Goal: Information Seeking & Learning: Learn about a topic

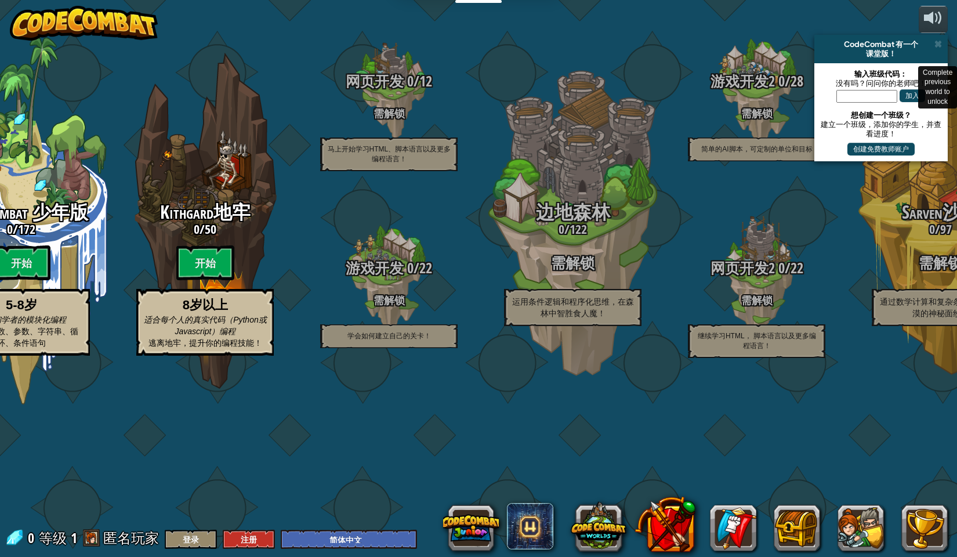
select select "zh-HANS"
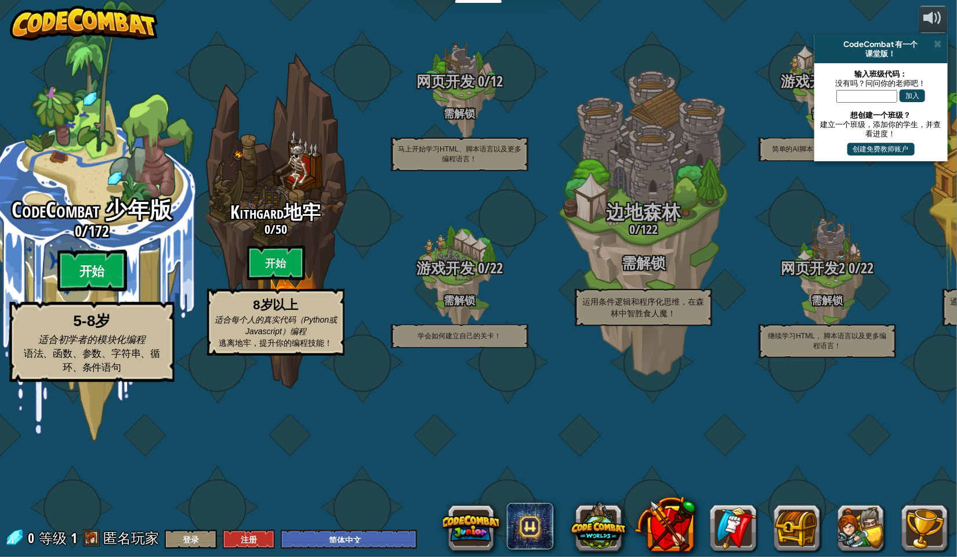
click at [81, 292] on btn "开始" at bounding box center [92, 271] width 70 height 42
select select "zh-HANS"
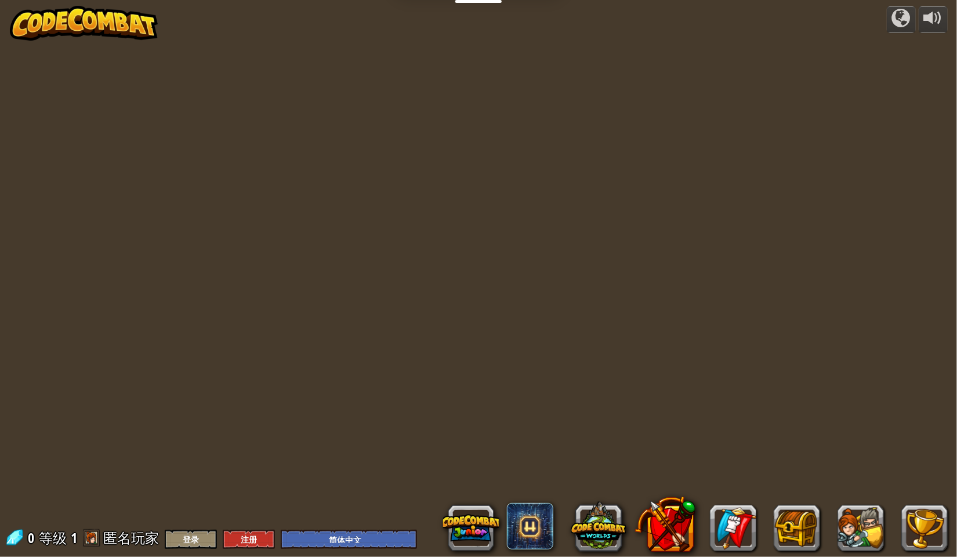
select select "zh-HANS"
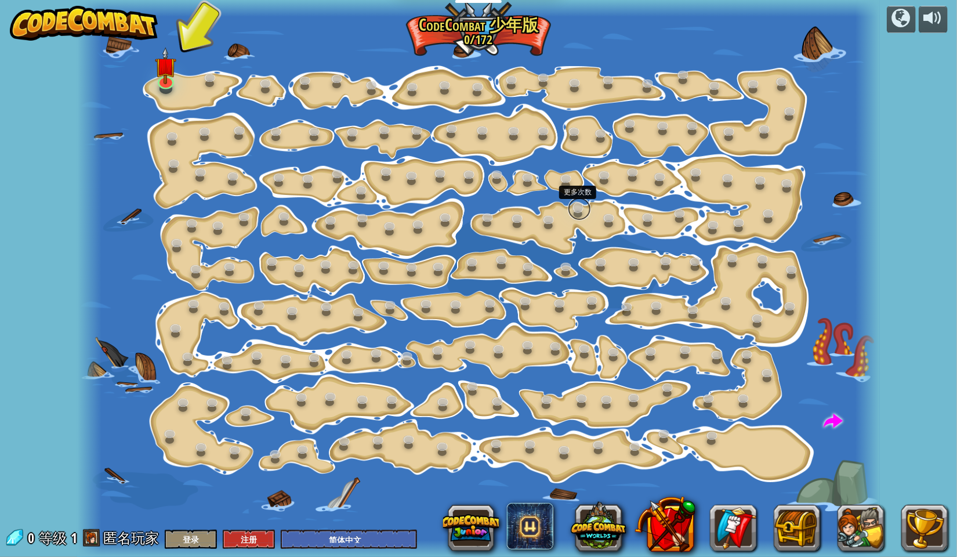
click at [577, 206] on link at bounding box center [579, 208] width 23 height 23
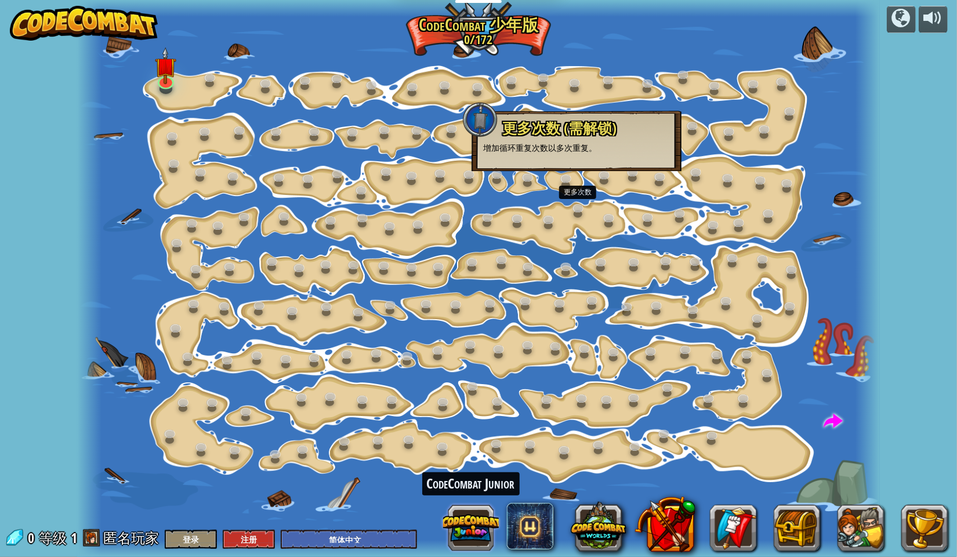
click at [466, 525] on button at bounding box center [471, 528] width 56 height 56
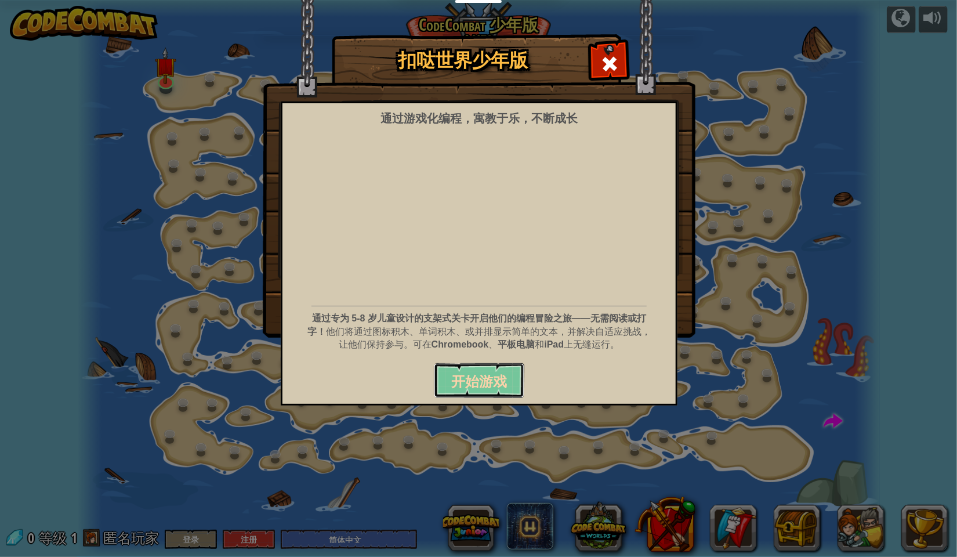
click at [472, 380] on span "开始游戏" at bounding box center [479, 381] width 56 height 19
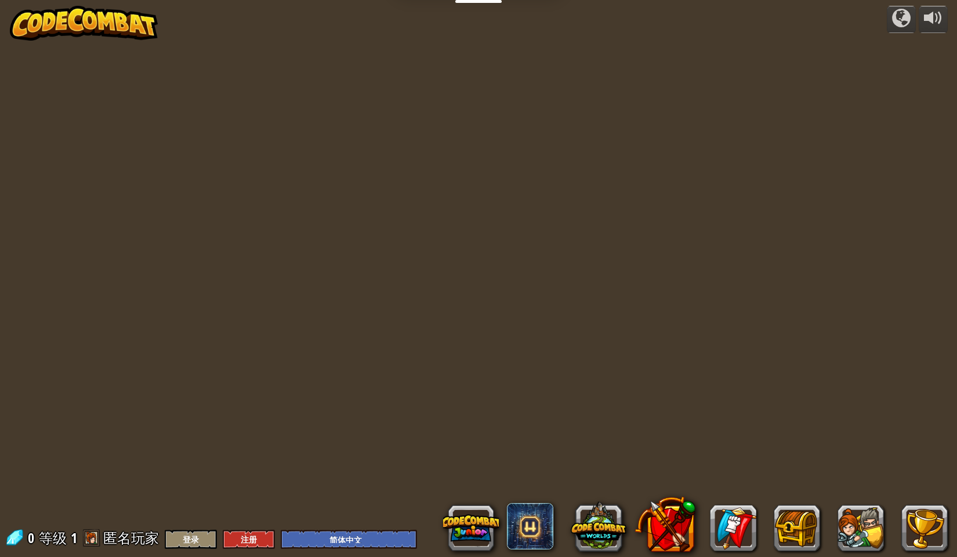
select select "zh-HANS"
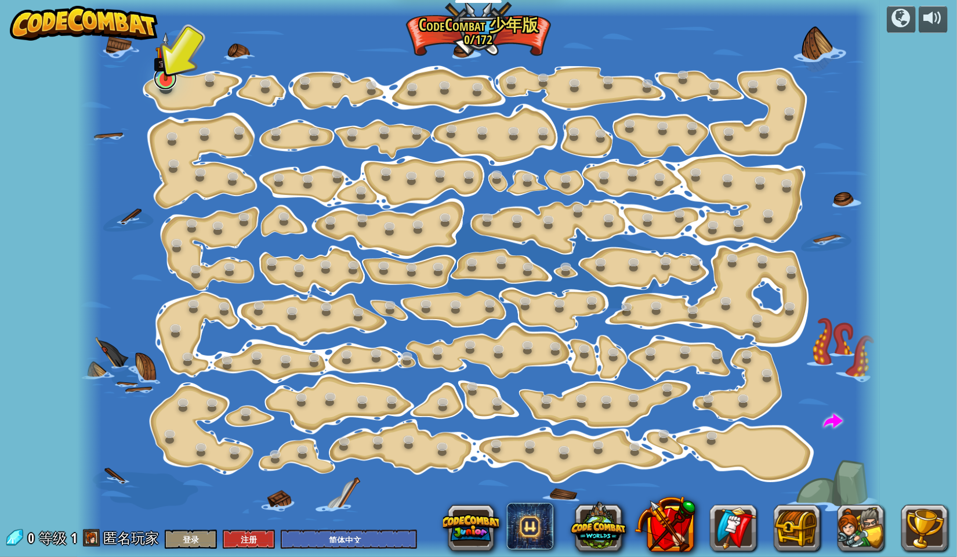
click at [172, 86] on link at bounding box center [165, 78] width 23 height 23
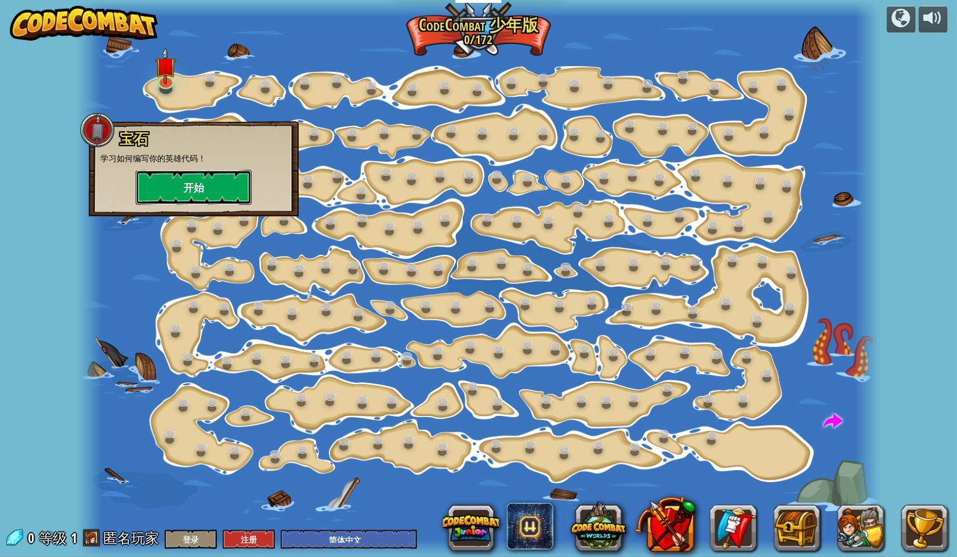
click at [172, 190] on button "开始" at bounding box center [194, 187] width 116 height 35
